Goal: Task Accomplishment & Management: Use online tool/utility

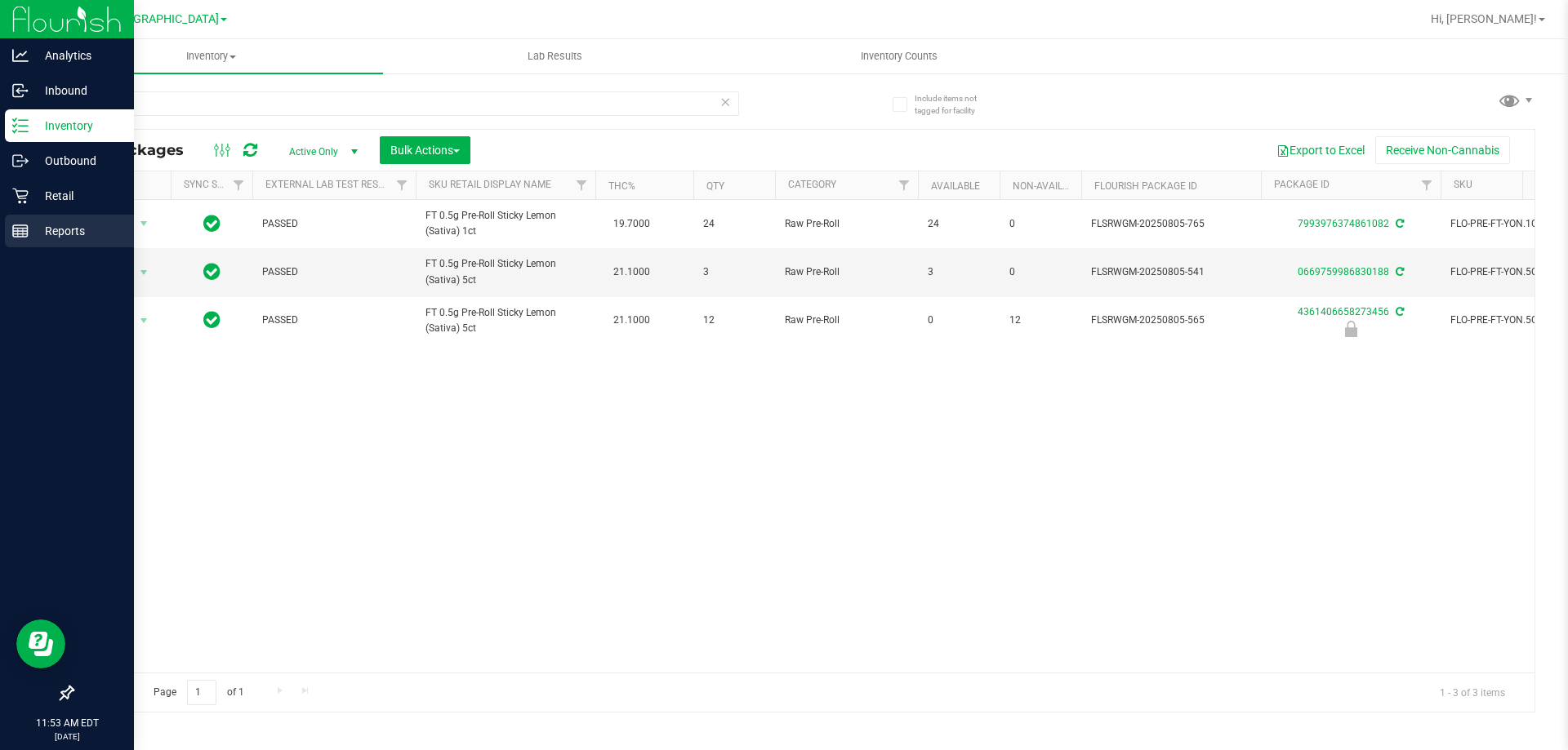
scroll to position [0, 390]
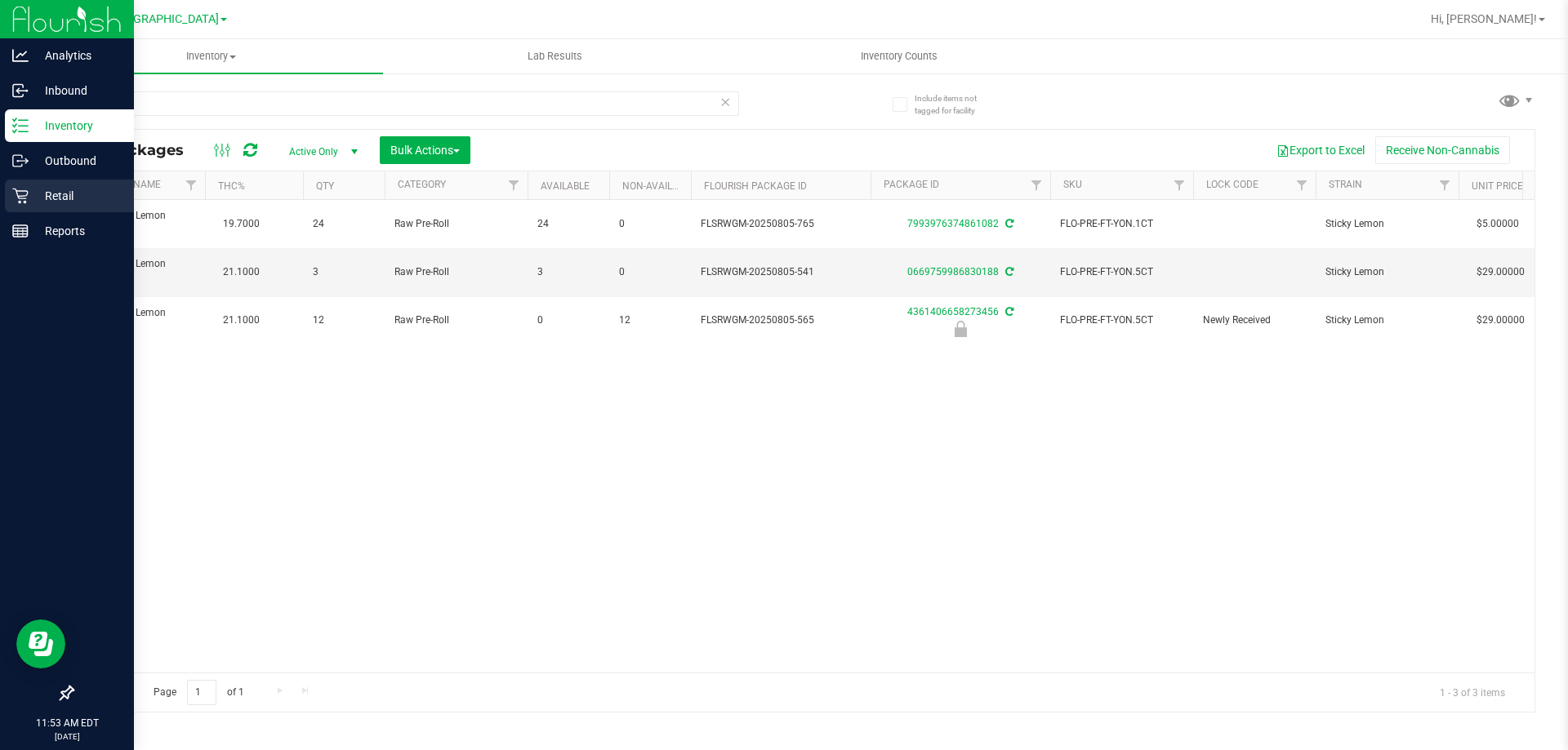
click at [82, 182] on div "Retail" at bounding box center [69, 195] width 129 height 33
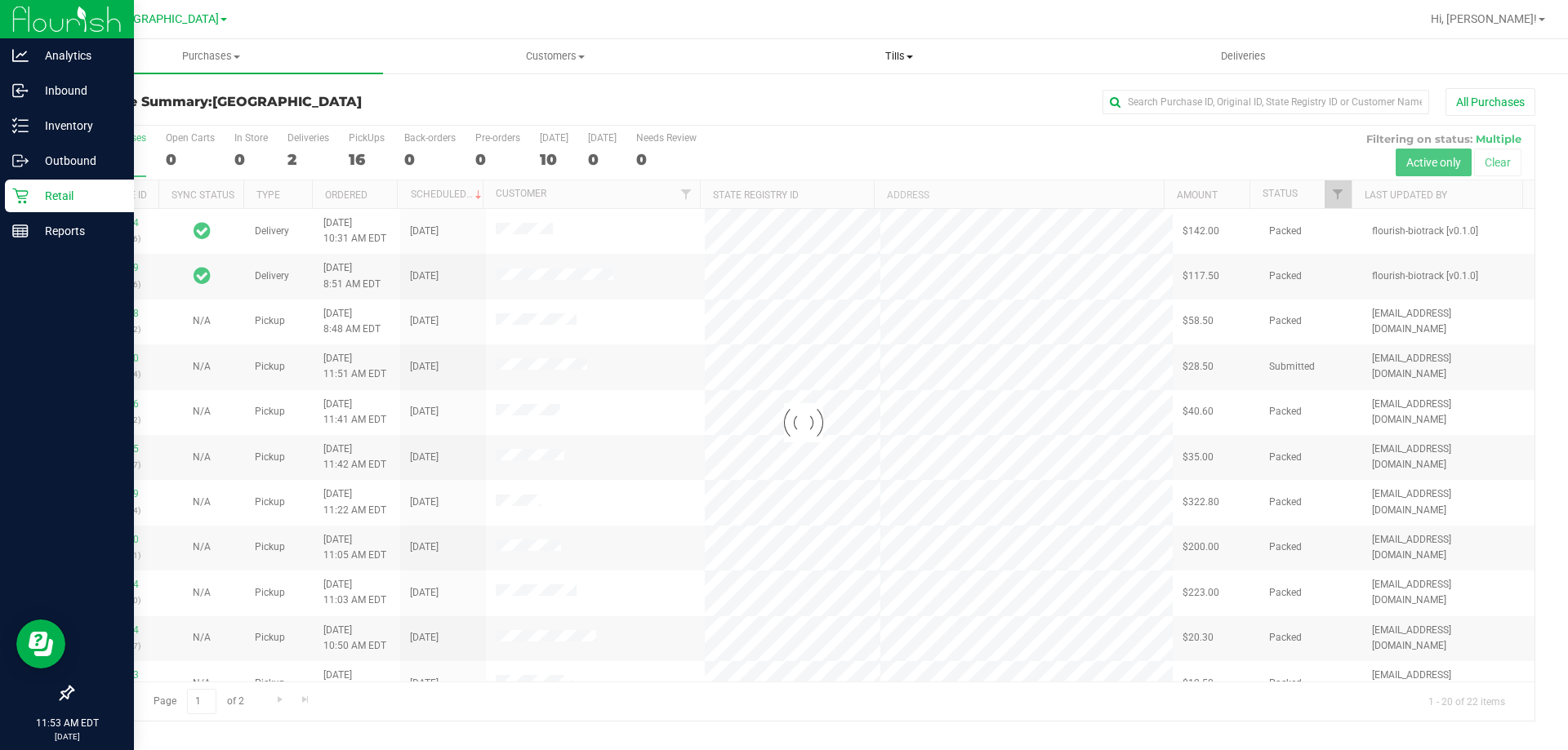
click at [887, 56] on span "Tills" at bounding box center [899, 56] width 343 height 15
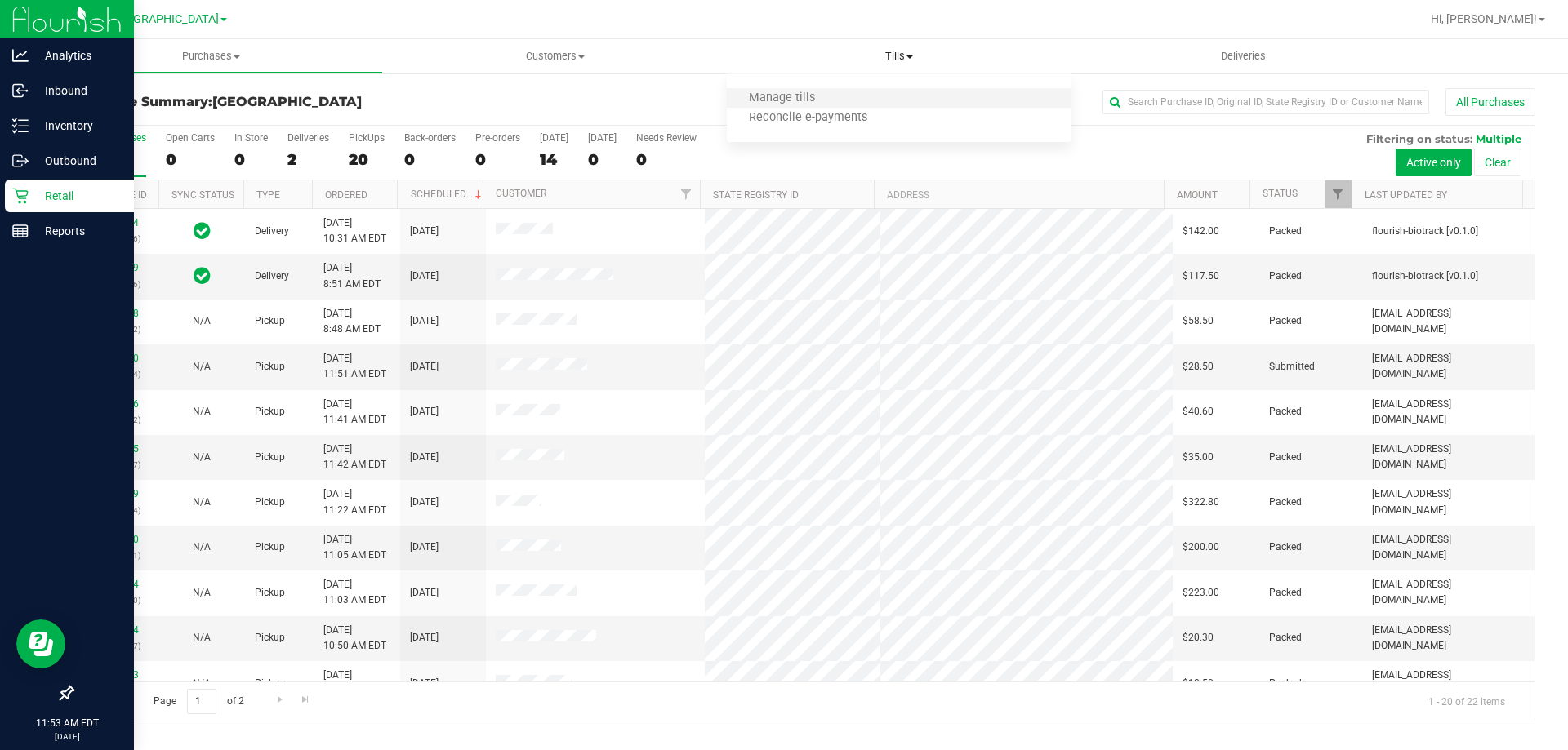
click at [894, 104] on li "Manage tills" at bounding box center [899, 99] width 344 height 20
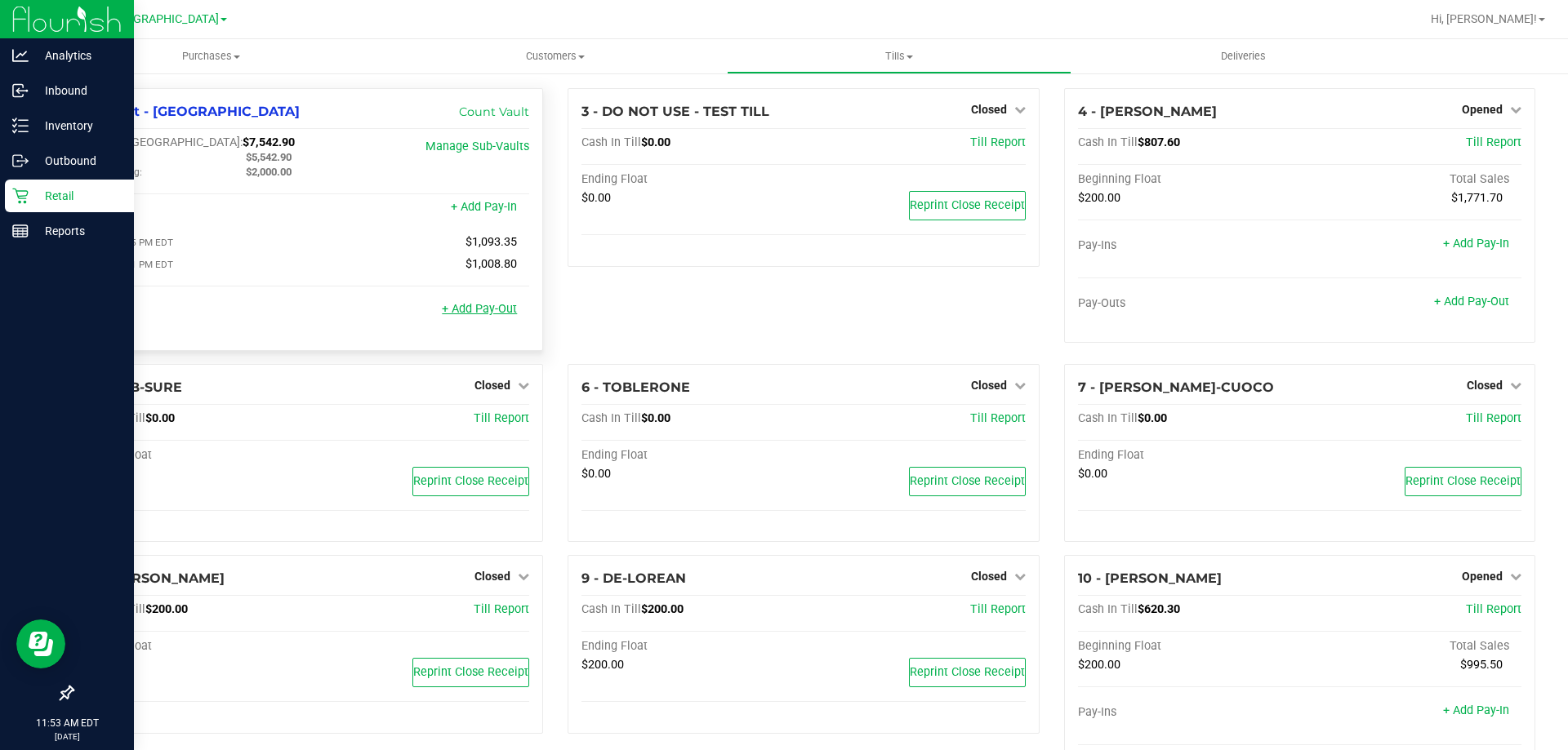
click at [462, 309] on link "+ Add Pay-Out" at bounding box center [480, 309] width 75 height 14
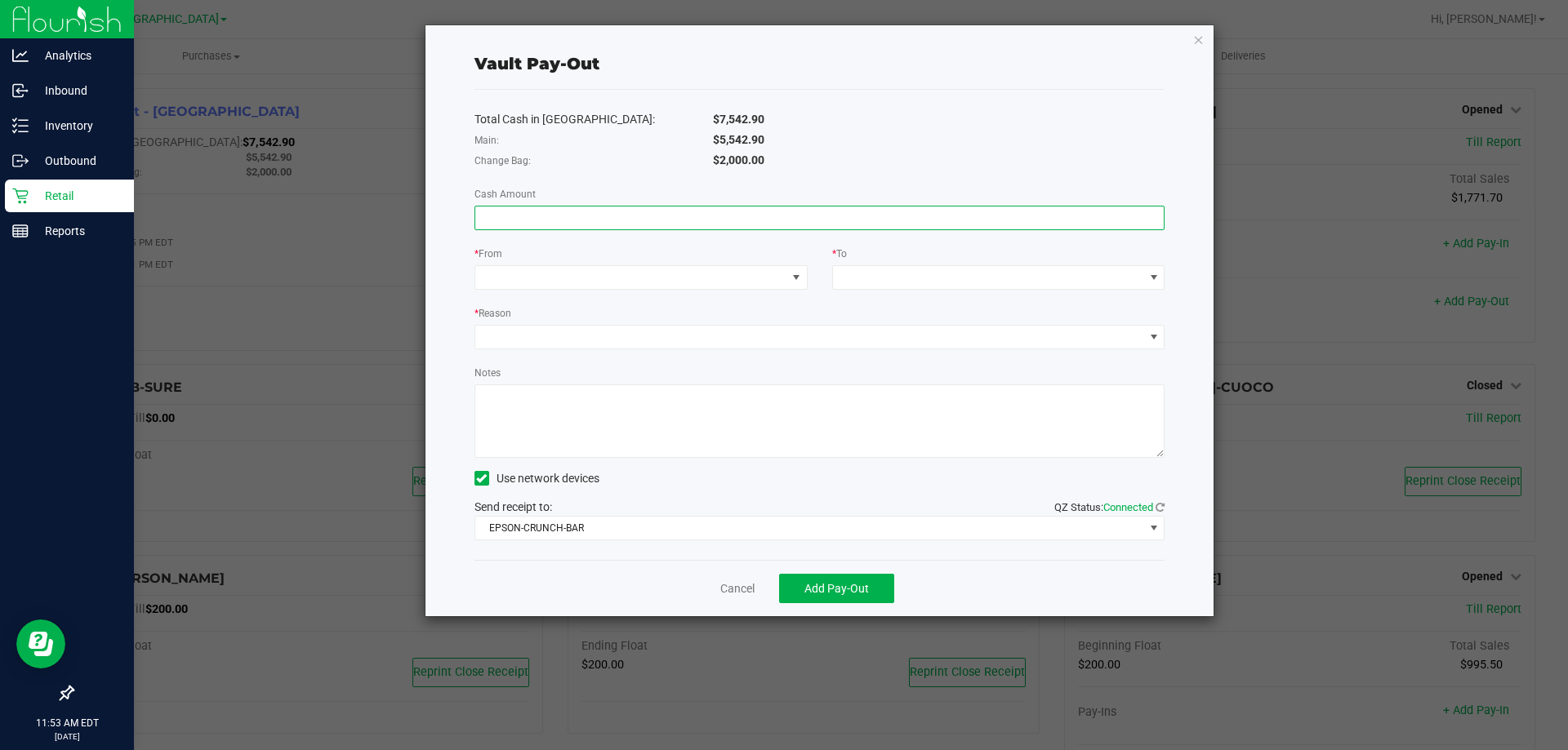
click at [635, 220] on input at bounding box center [820, 217] width 689 height 23
type input "$5,542.90"
click at [645, 274] on span at bounding box center [630, 277] width 311 height 23
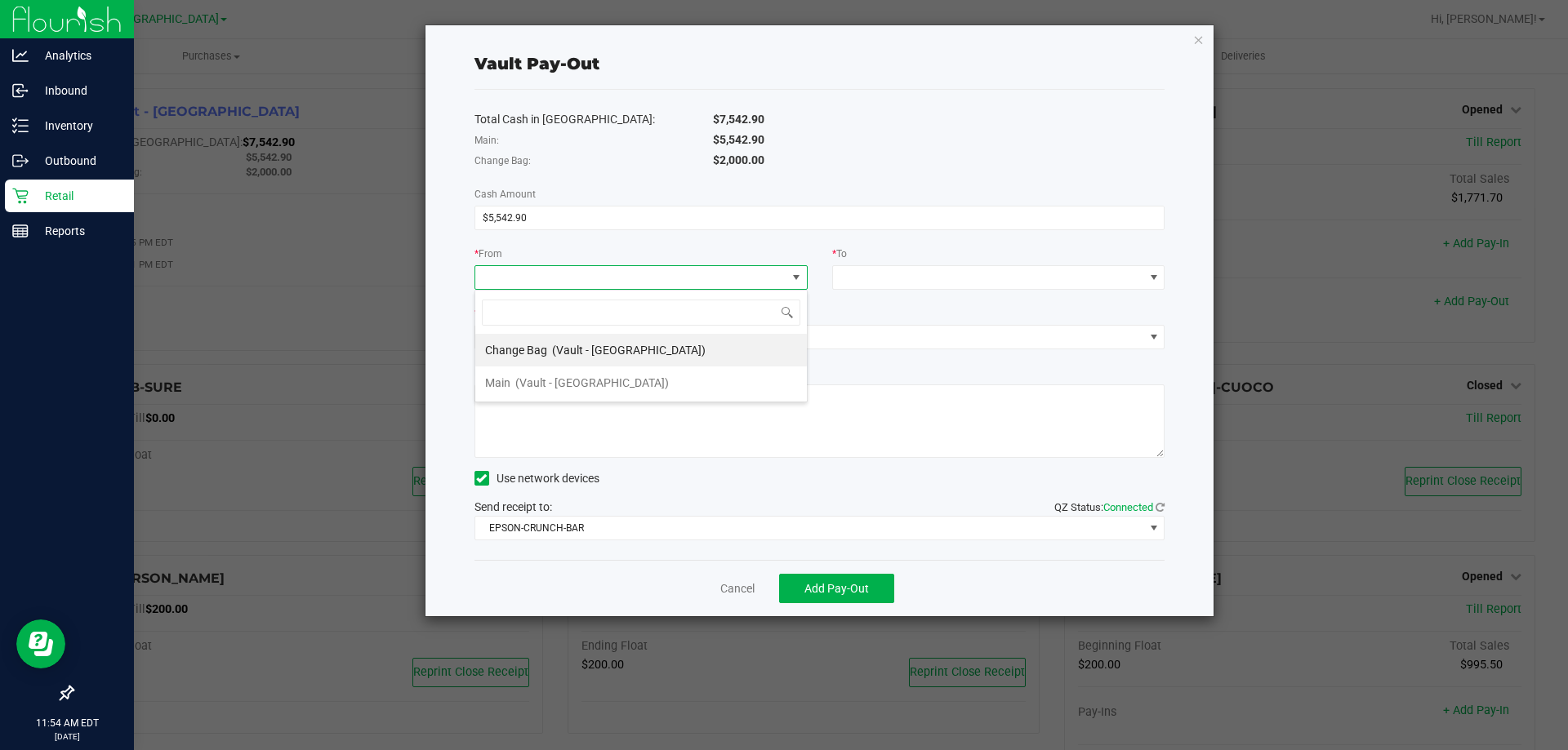
scroll to position [25, 334]
click at [647, 377] on li "Main (Vault - [GEOGRAPHIC_DATA])" at bounding box center [641, 382] width 332 height 33
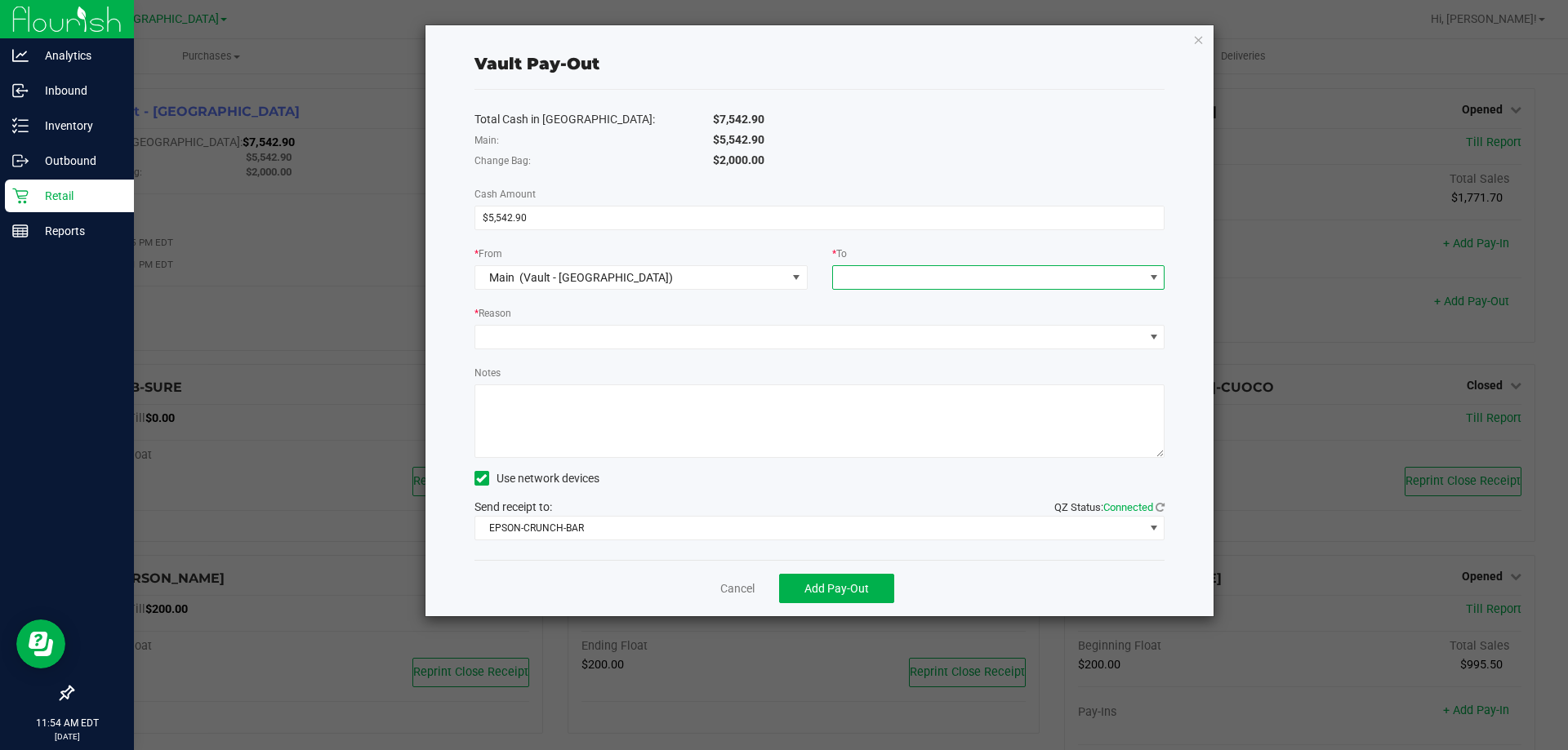
click at [892, 278] on span at bounding box center [988, 277] width 311 height 23
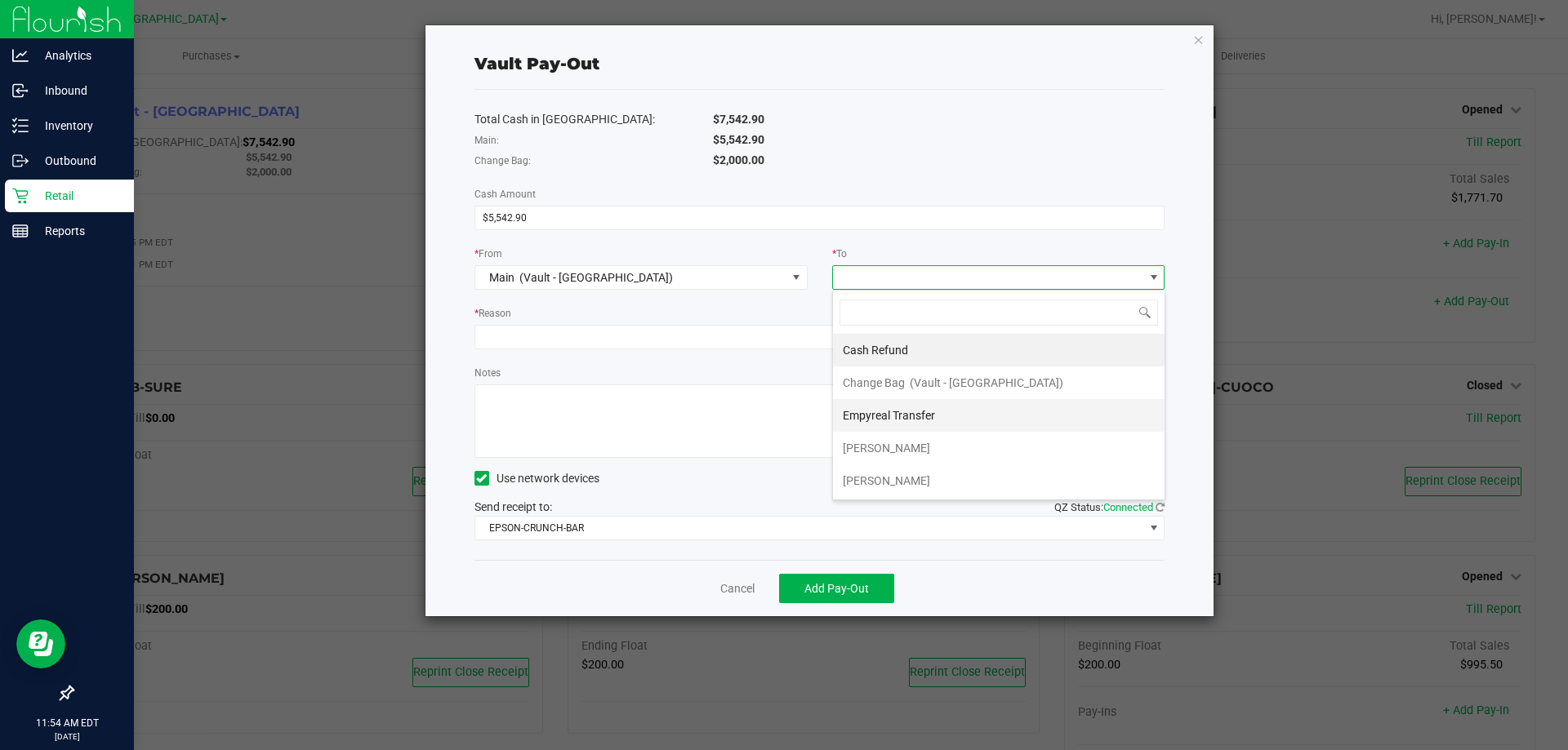
click at [905, 412] on span "Empyreal Transfer" at bounding box center [889, 414] width 92 height 13
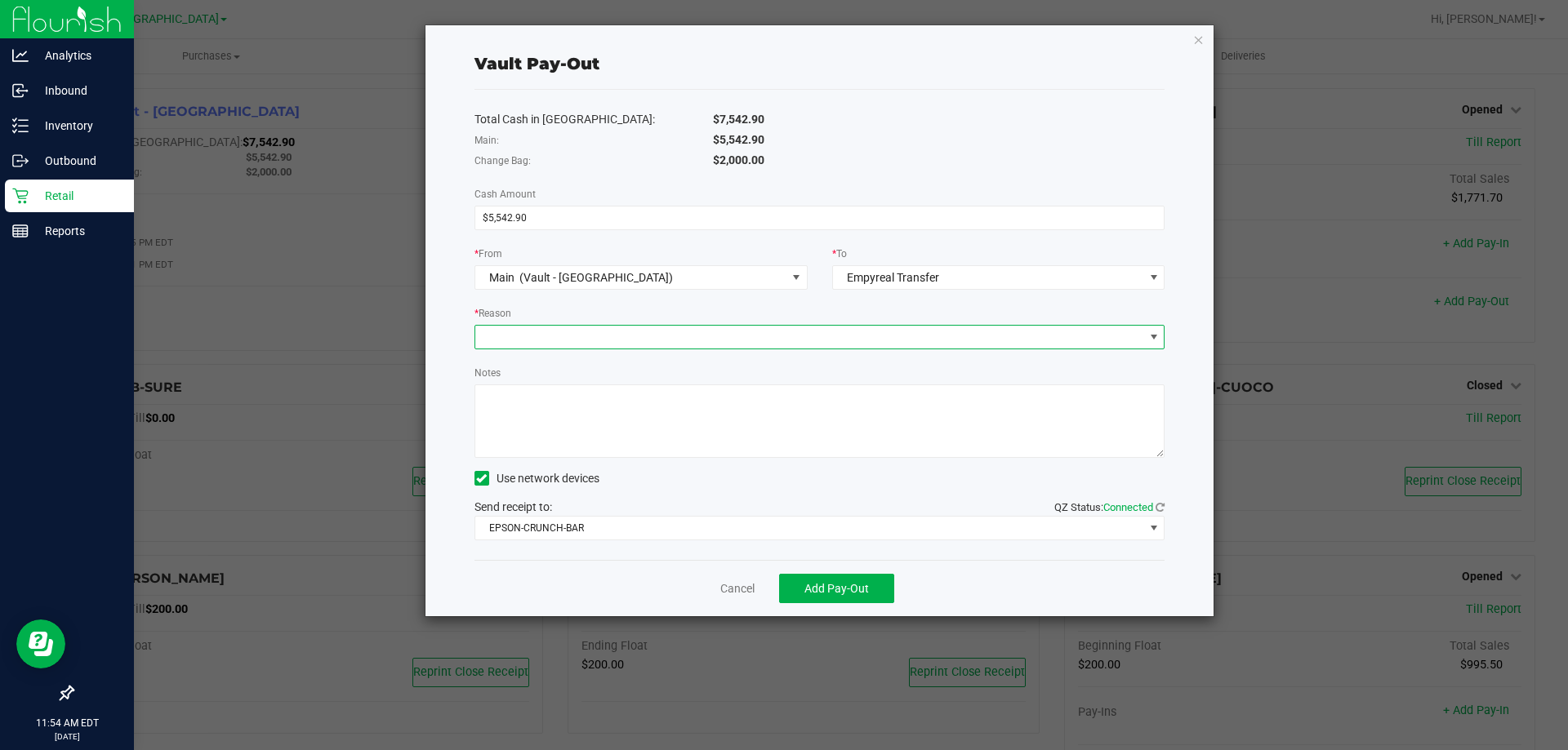
click at [793, 334] on span at bounding box center [810, 337] width 669 height 23
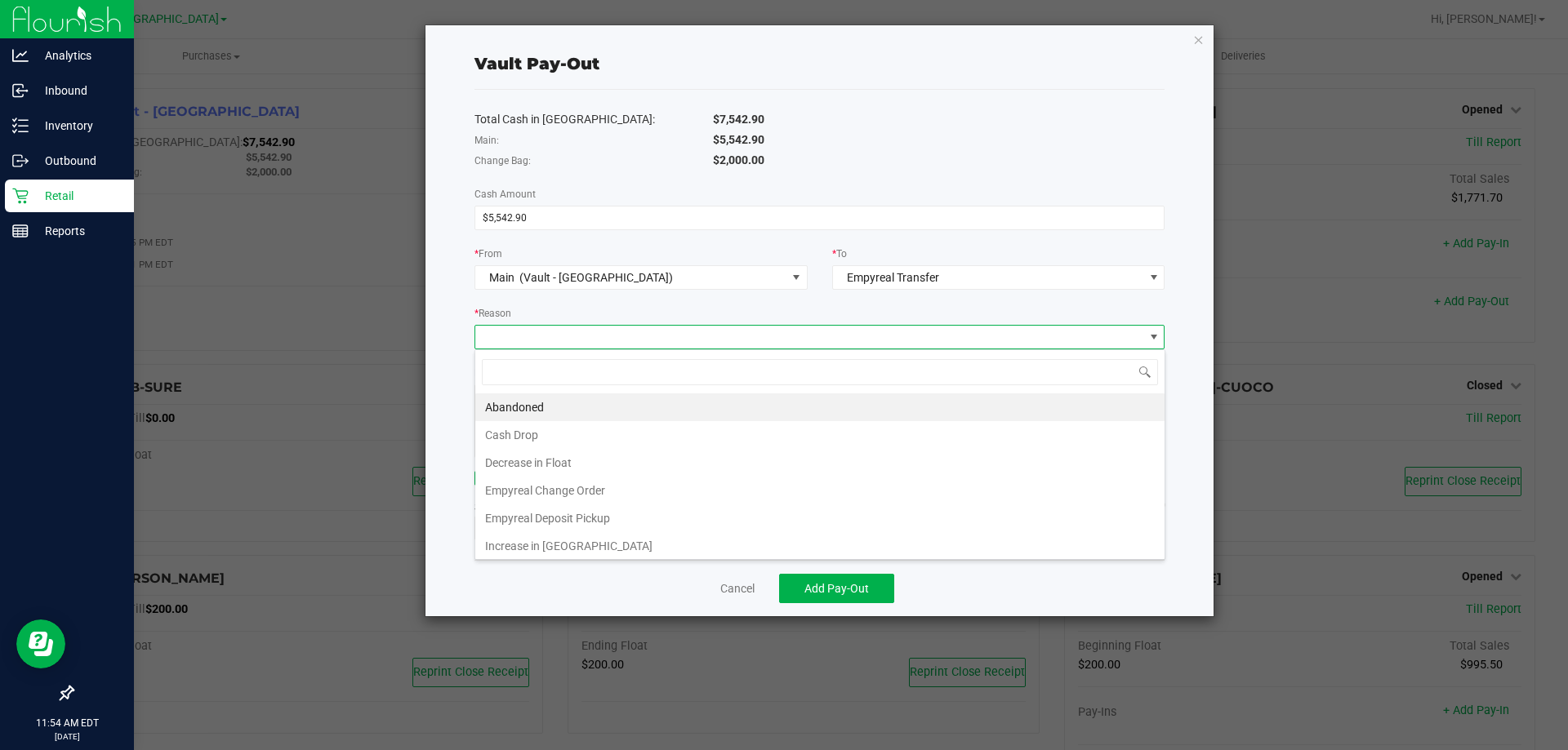
scroll to position [25, 690]
click at [692, 514] on li "Empyreal Deposit Pickup" at bounding box center [820, 518] width 689 height 28
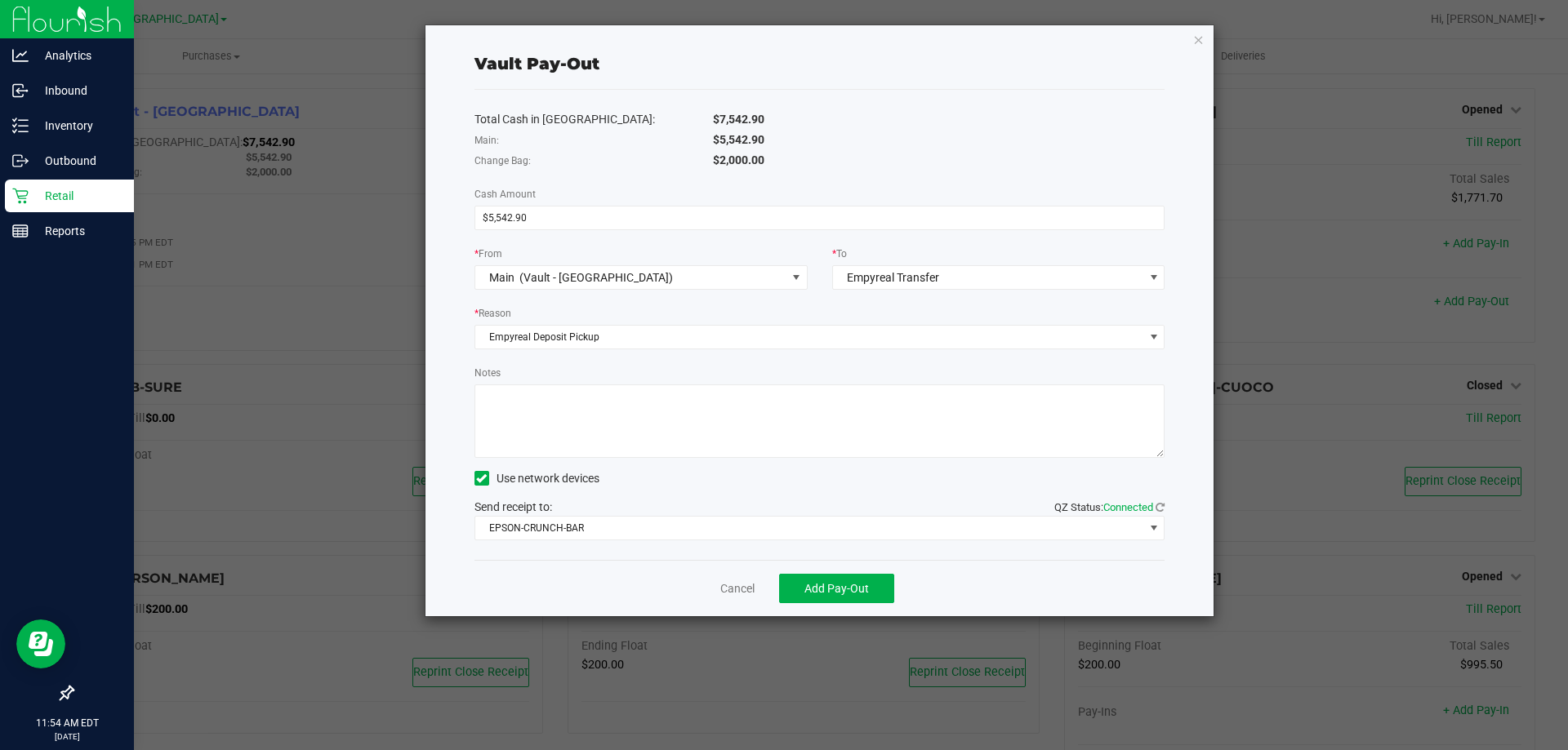
click at [615, 408] on textarea "Notes" at bounding box center [821, 421] width 691 height 73
click at [761, 527] on span "EPSON-CRUNCH-BAR" at bounding box center [810, 528] width 669 height 23
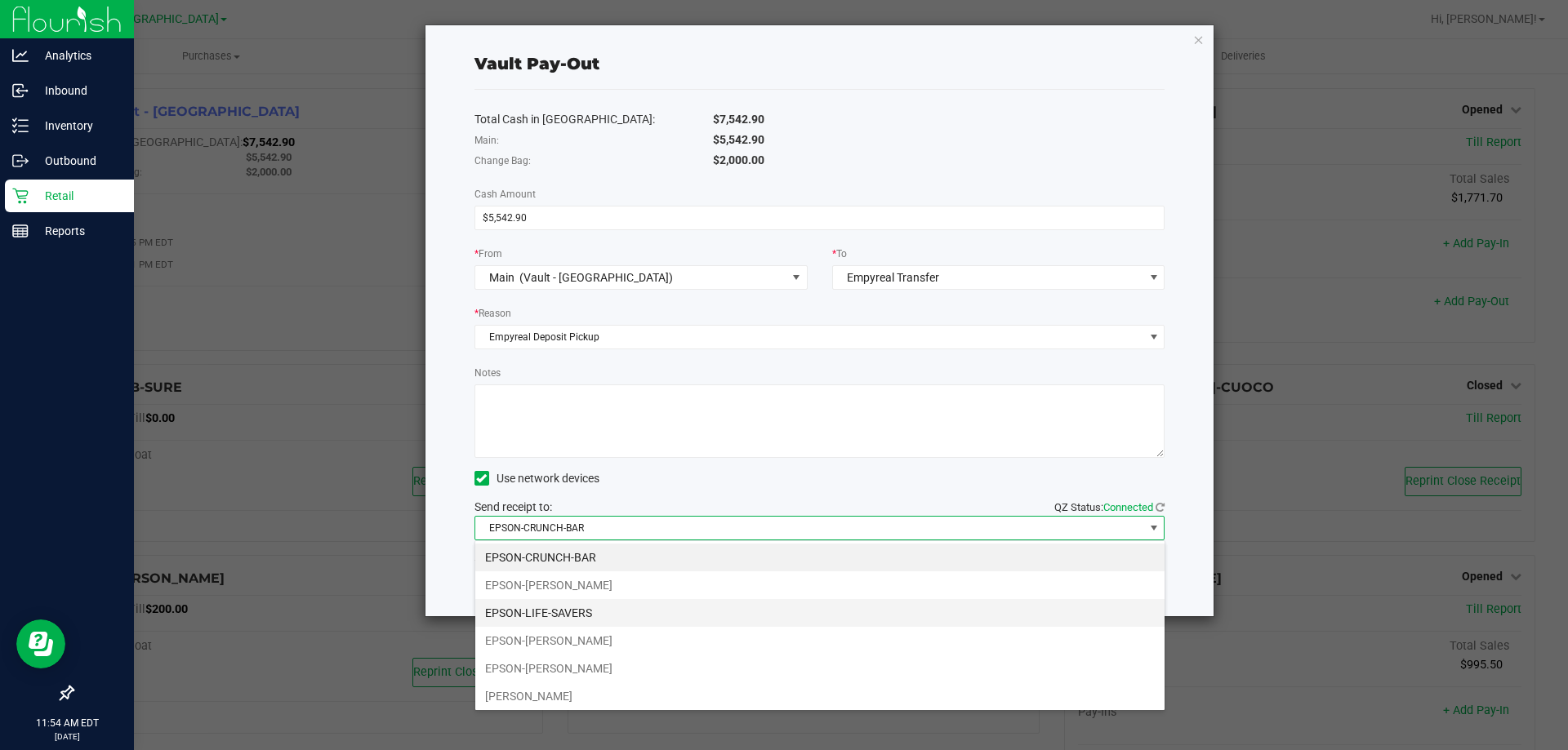
click at [772, 608] on li "EPSON-LIFE-SAVERS" at bounding box center [820, 613] width 689 height 28
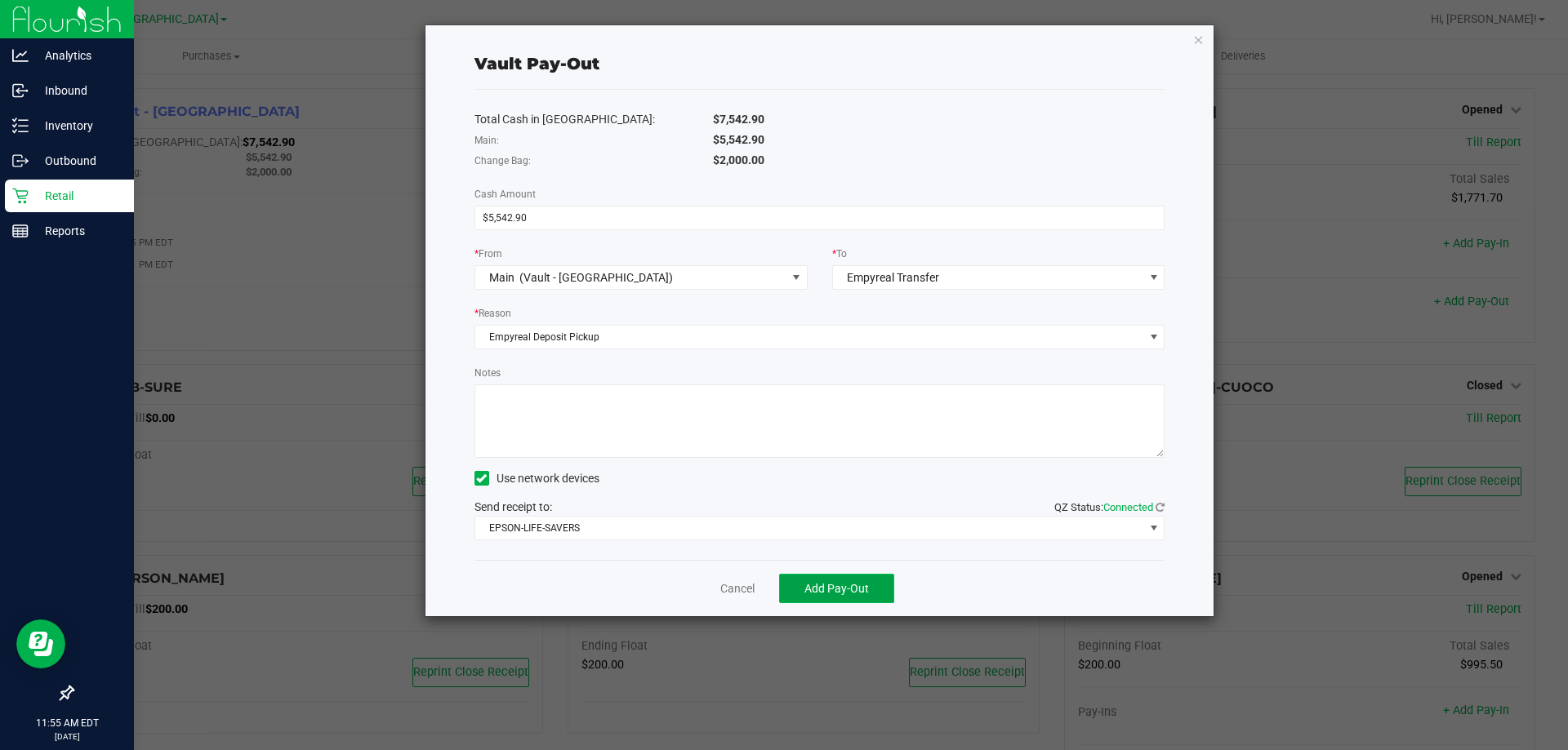
click at [800, 588] on button "Add Pay-Out" at bounding box center [836, 589] width 116 height 30
click at [1201, 41] on icon "button" at bounding box center [1200, 39] width 12 height 20
